Goal: Navigation & Orientation: Go to known website

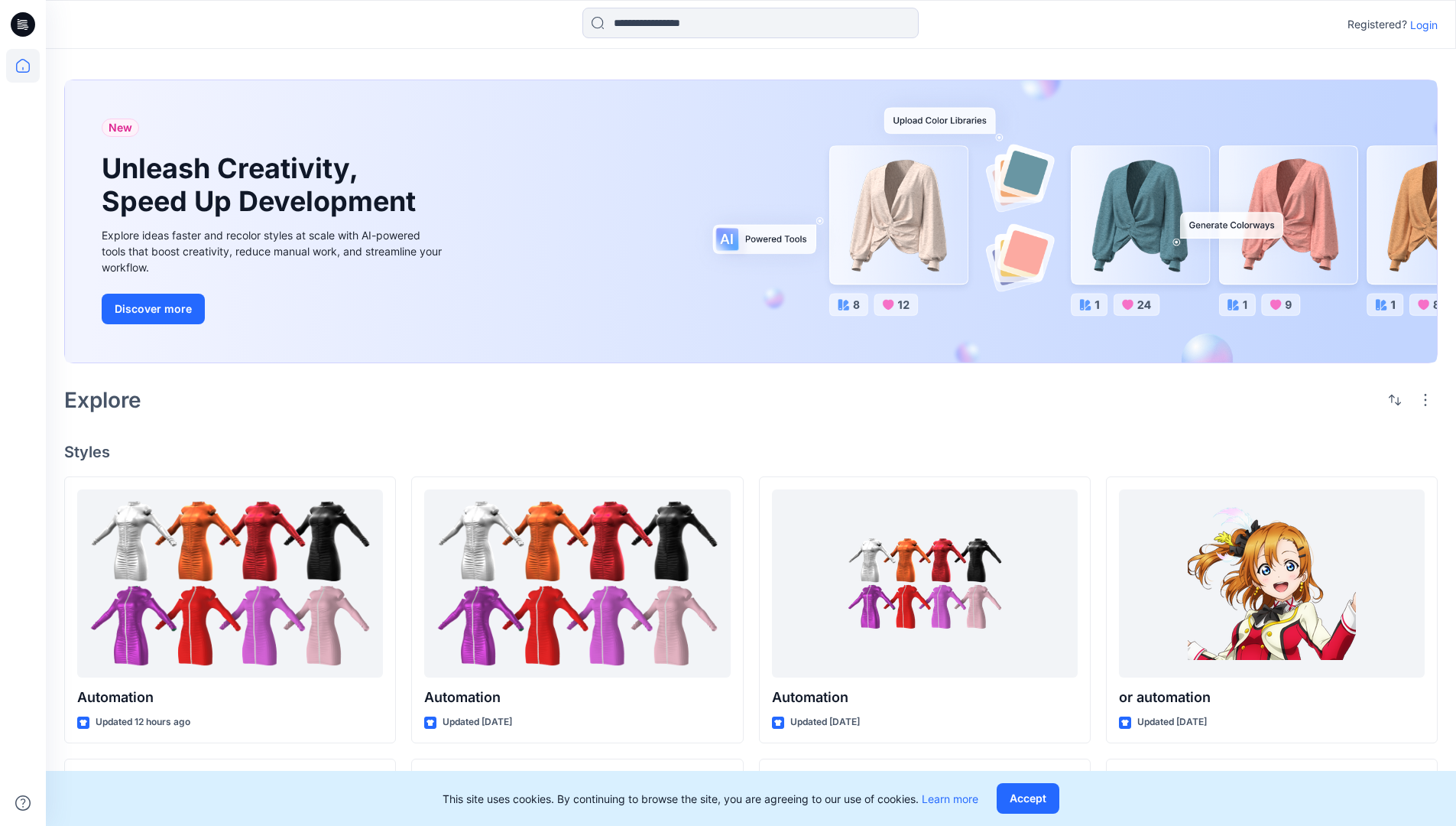
click at [1420, 24] on p "Login" at bounding box center [1424, 25] width 28 height 16
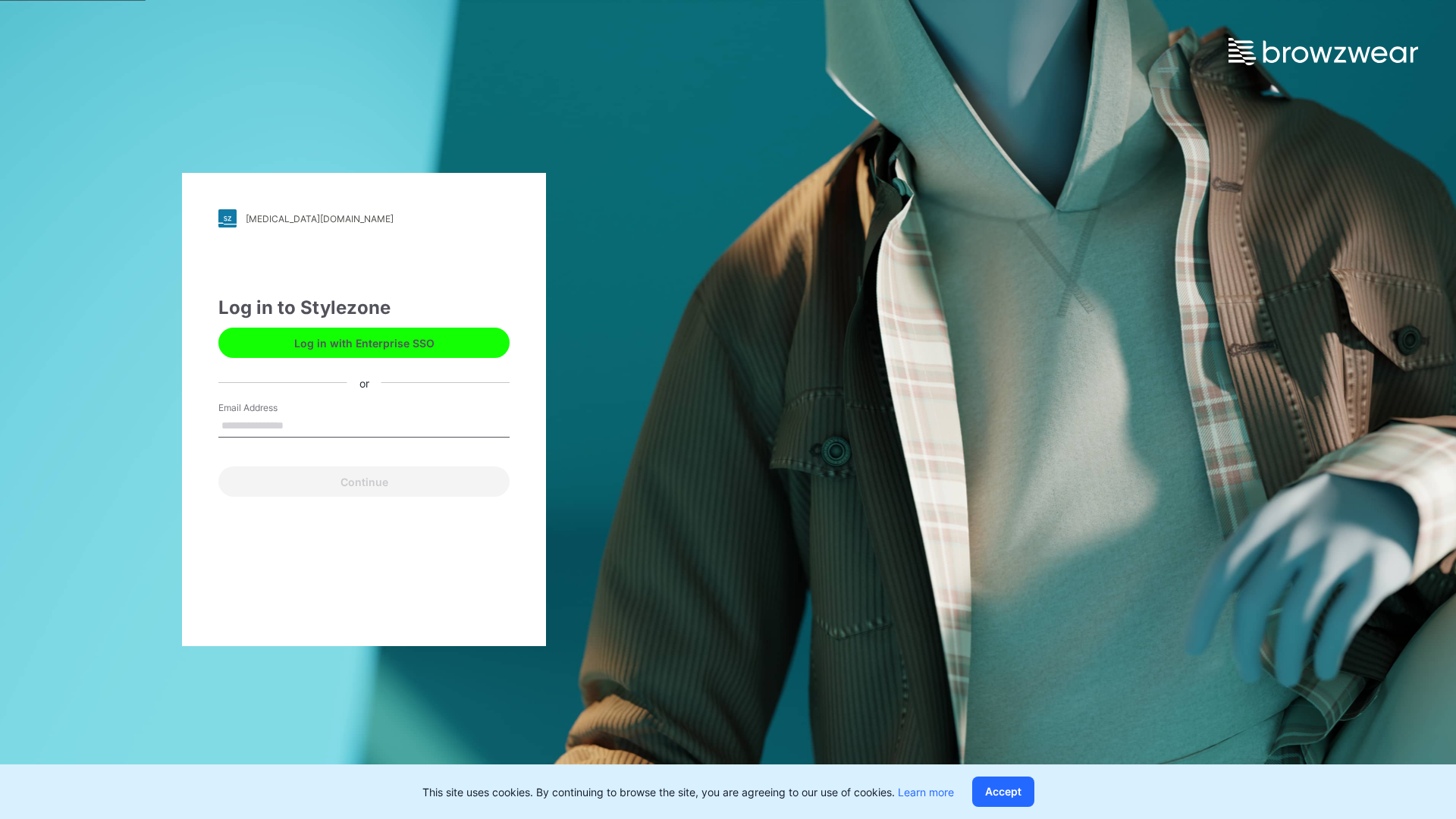
click at [300, 425] on input "Email Address" at bounding box center [364, 426] width 291 height 23
type input "**********"
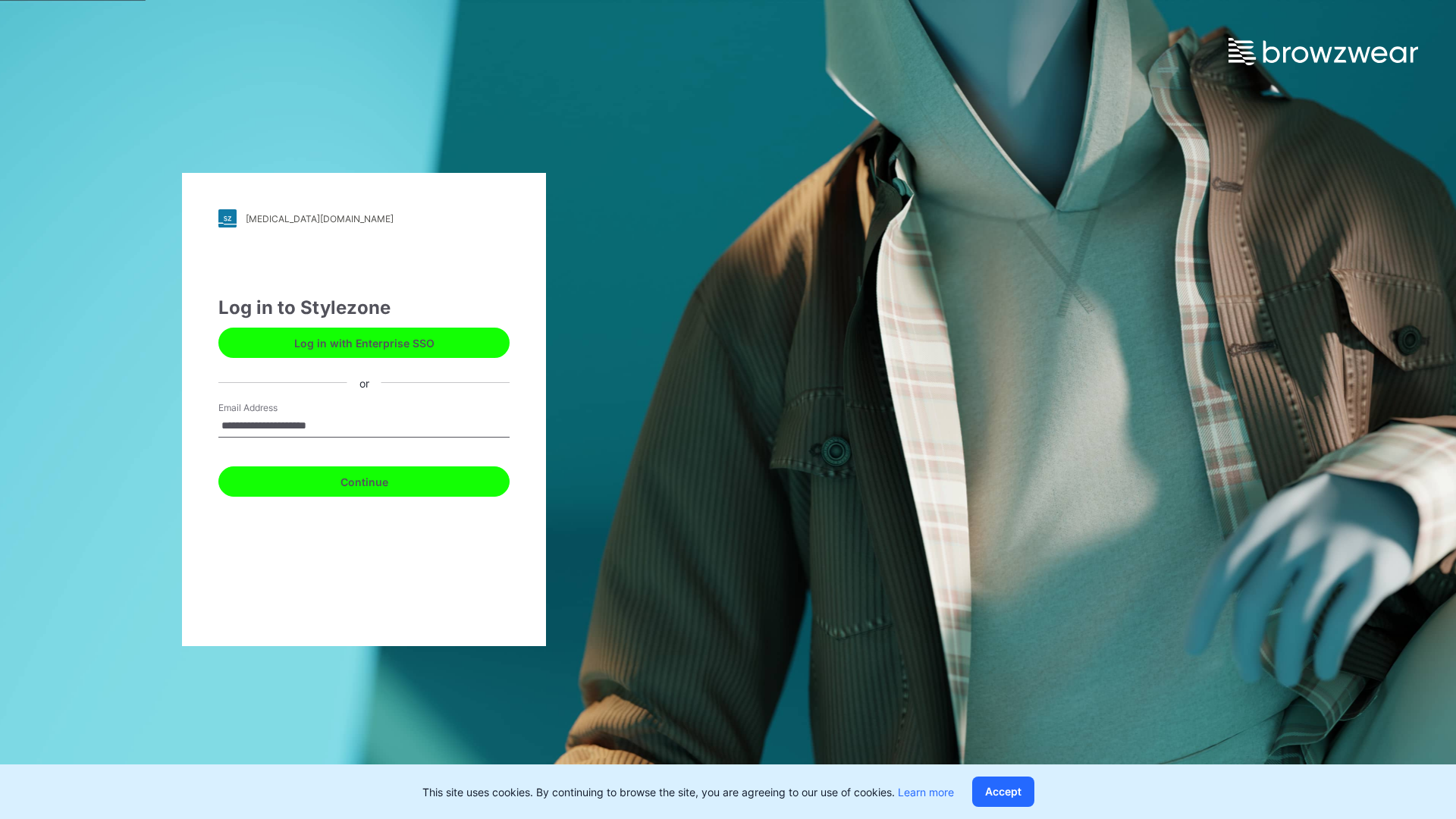
click at [381, 479] on button "Continue" at bounding box center [364, 481] width 291 height 31
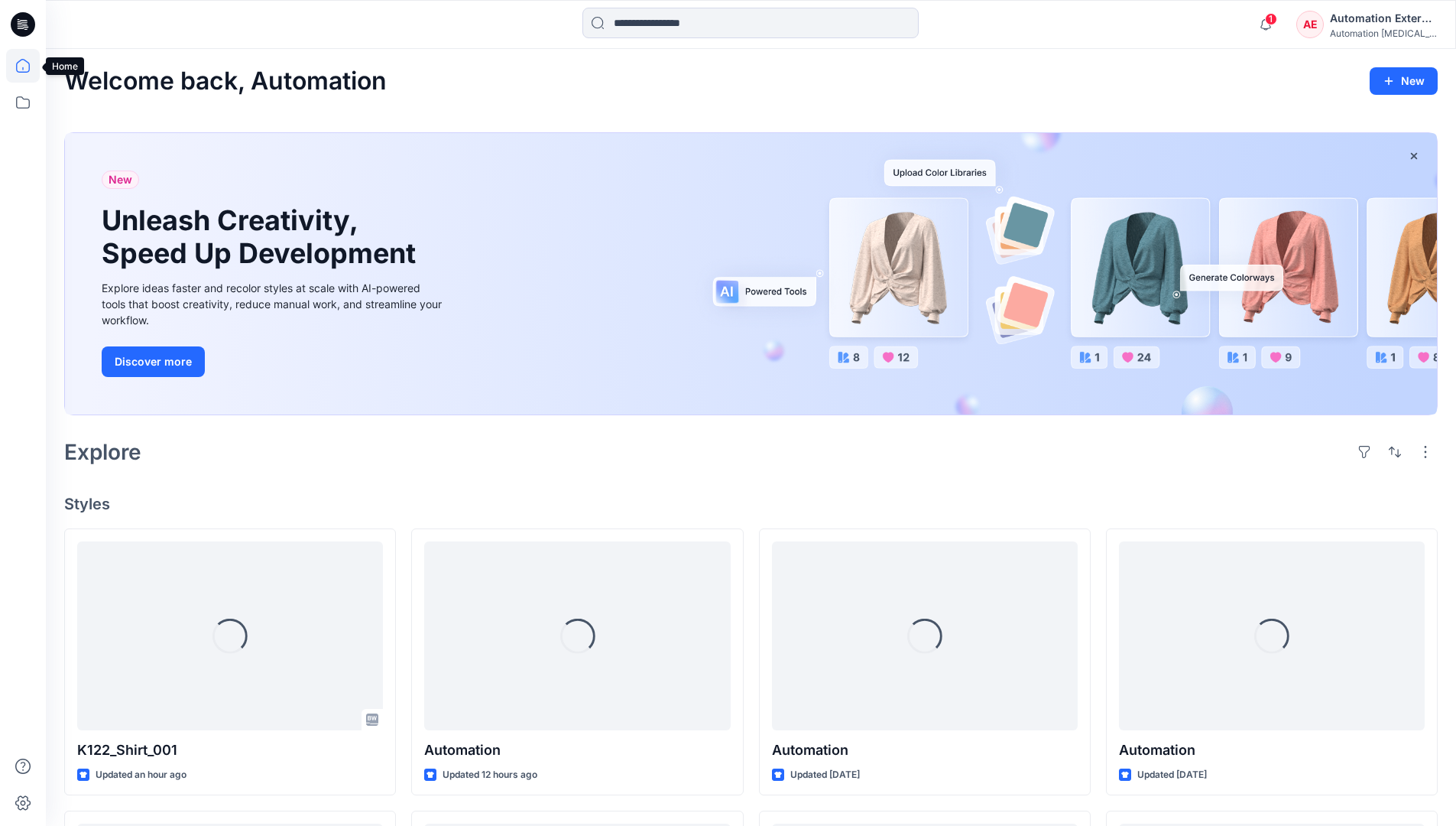
click at [29, 66] on icon at bounding box center [23, 65] width 14 height 14
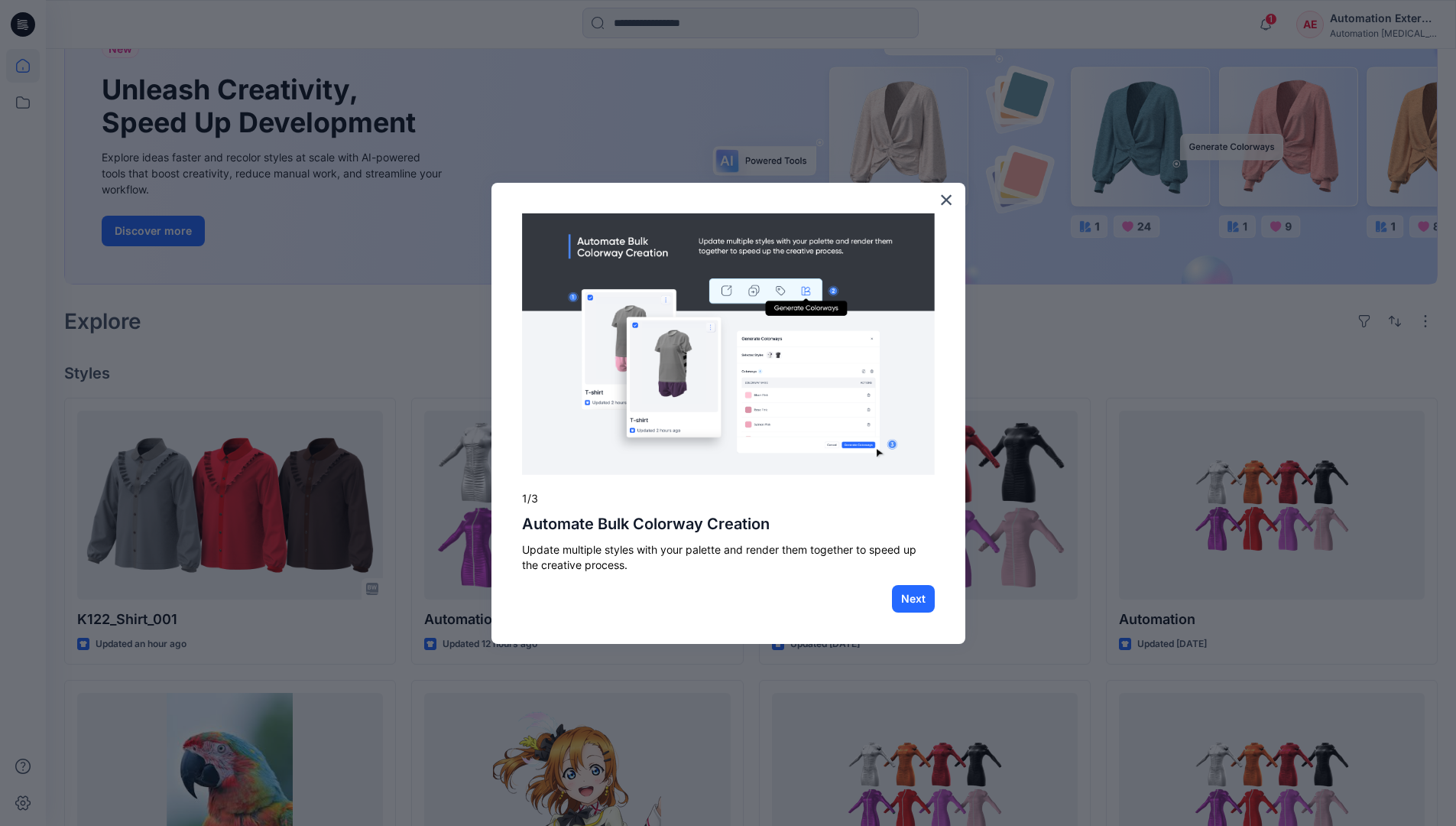
scroll to position [39, 0]
